Goal: Register for event/course

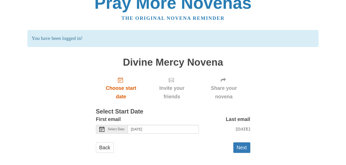
scroll to position [13, 0]
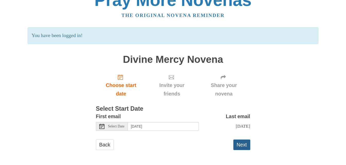
click at [243, 146] on button "Next" at bounding box center [242, 145] width 17 height 11
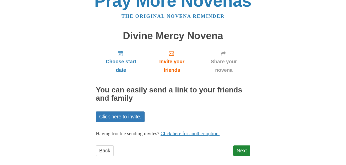
scroll to position [18, 0]
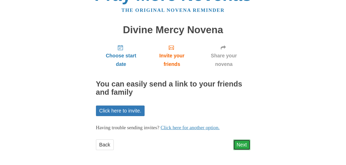
click at [240, 147] on link "Next" at bounding box center [242, 145] width 17 height 11
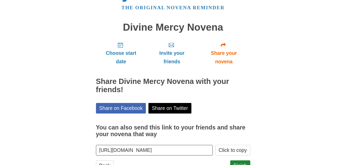
scroll to position [42, 0]
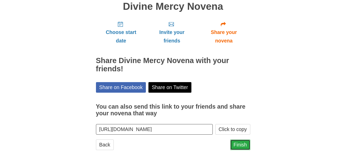
click at [238, 146] on link "Finish" at bounding box center [241, 145] width 20 height 11
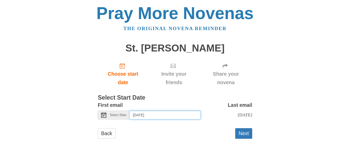
click at [145, 115] on input "Thursday, October 2nd" at bounding box center [165, 115] width 71 height 9
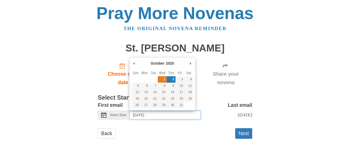
type input "Wednesday, October 1st"
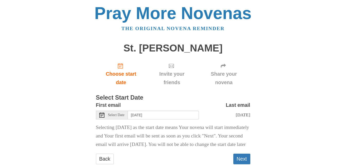
scroll to position [23, 0]
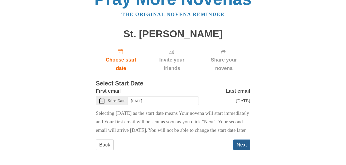
click at [244, 142] on button "Next" at bounding box center [242, 145] width 17 height 11
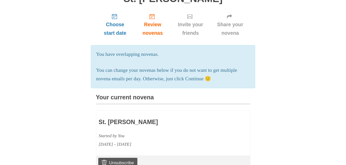
scroll to position [77, 0]
